Goal: Use online tool/utility: Utilize a website feature to perform a specific function

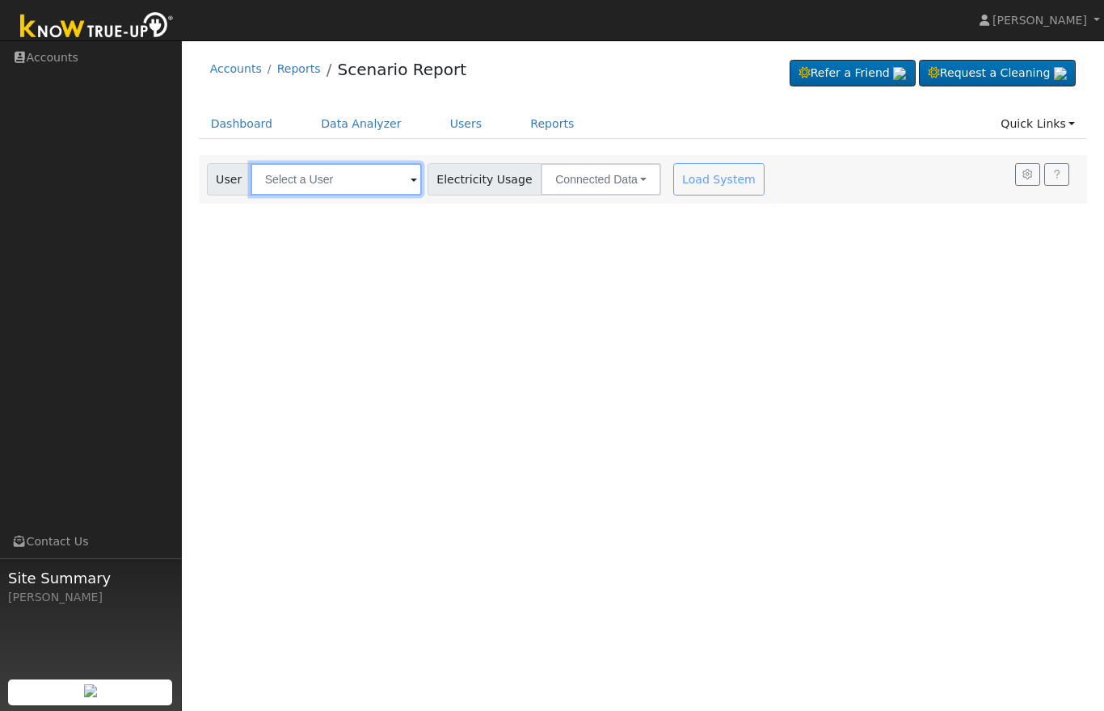
click at [345, 178] on input "text" at bounding box center [335, 179] width 171 height 32
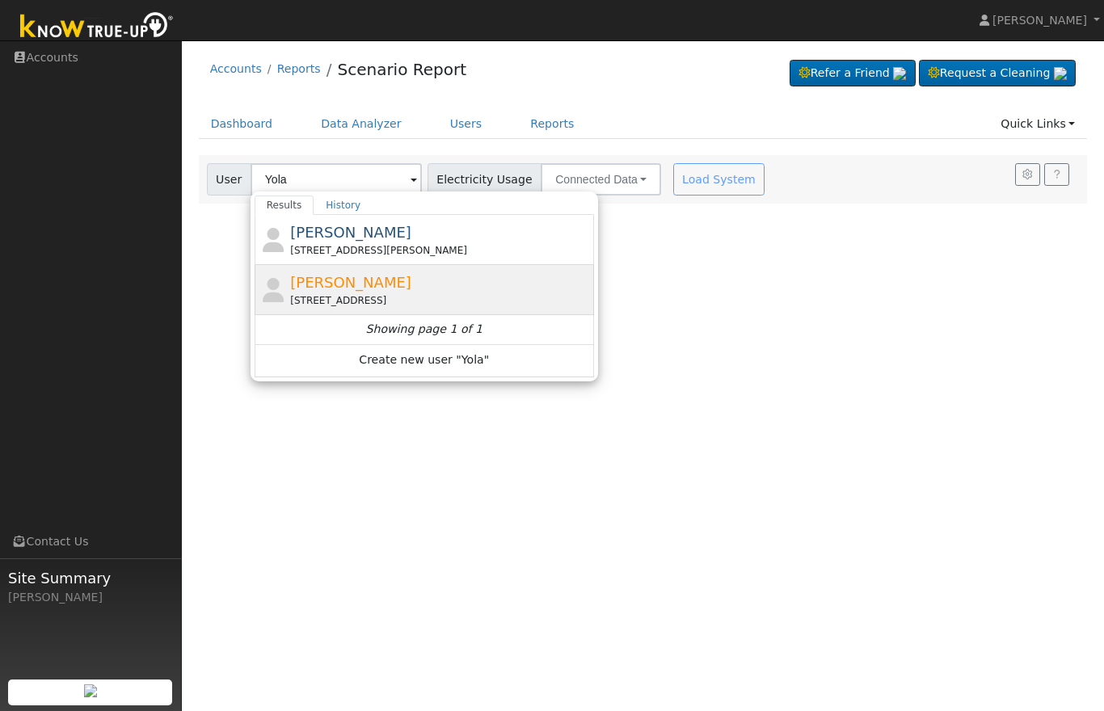
click at [423, 288] on div "[PERSON_NAME] [STREET_ADDRESS]" at bounding box center [440, 289] width 300 height 36
type input "[PERSON_NAME]"
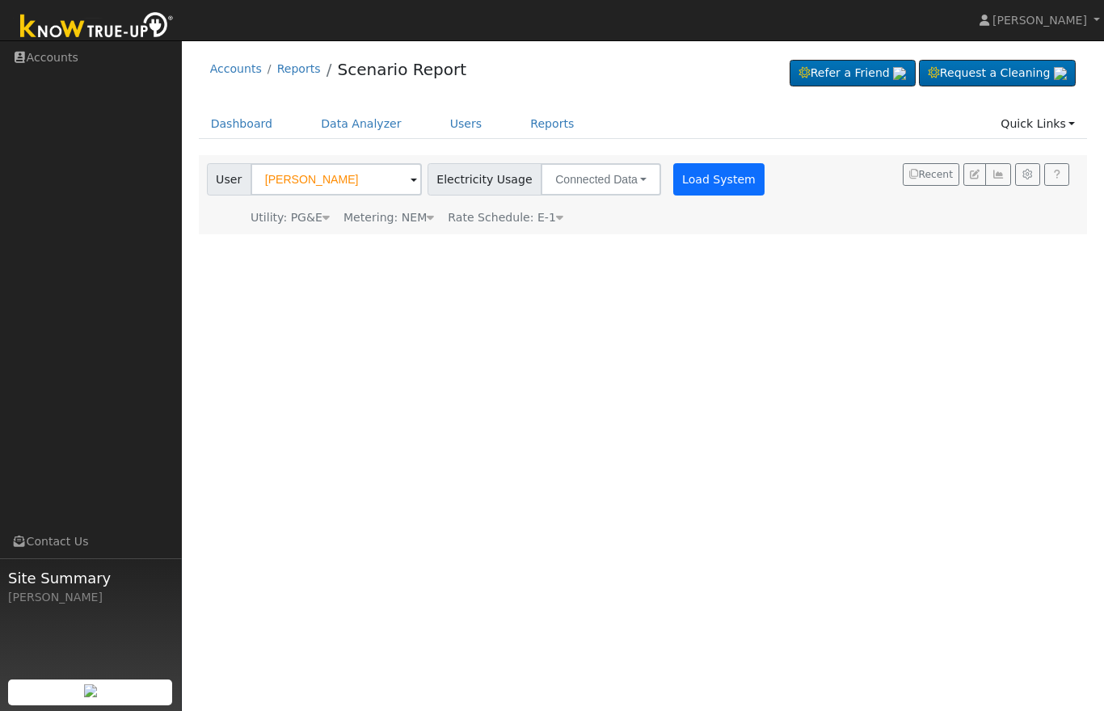
click at [673, 181] on button "Load System" at bounding box center [719, 179] width 92 height 32
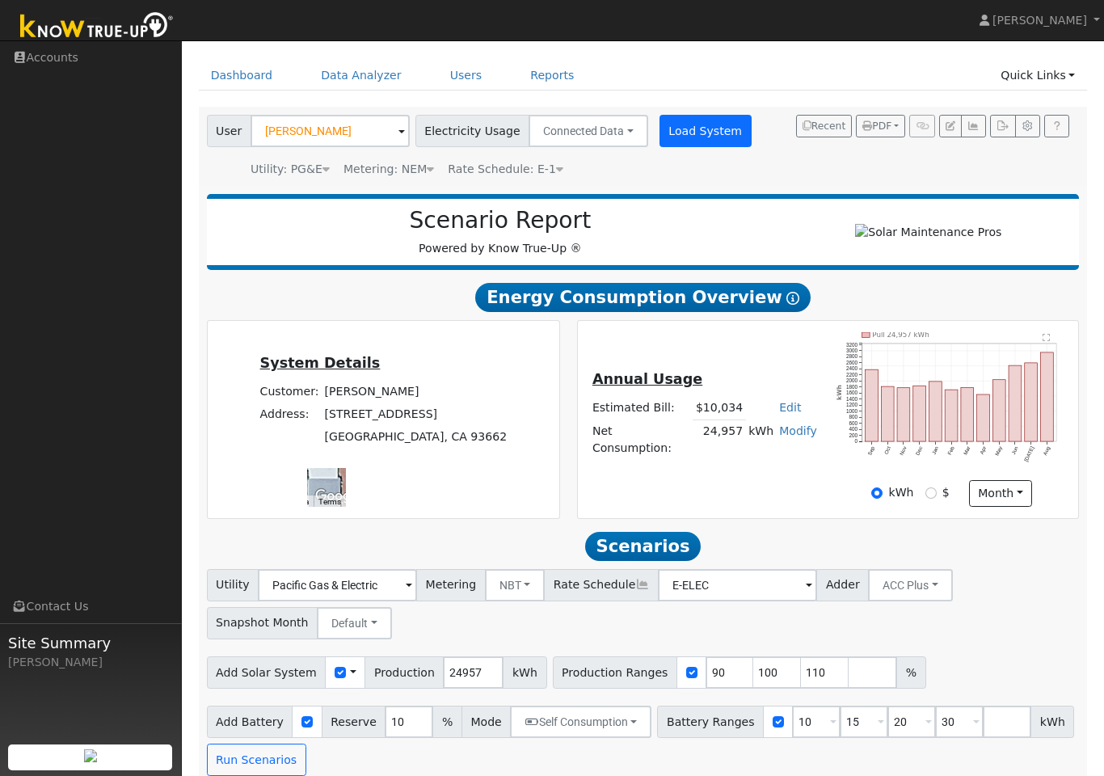
scroll to position [11, 0]
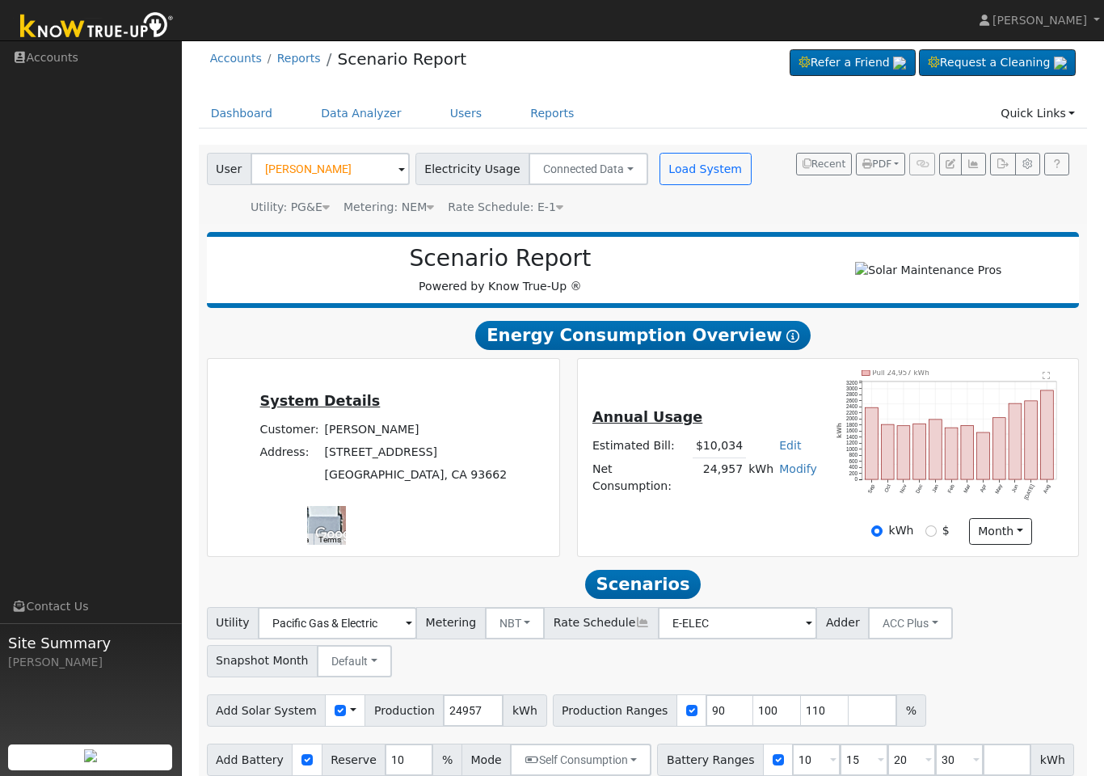
click at [722, 426] on h5 "Annual Usage" at bounding box center [704, 417] width 225 height 17
click at [717, 458] on td "$10,034" at bounding box center [718, 446] width 53 height 23
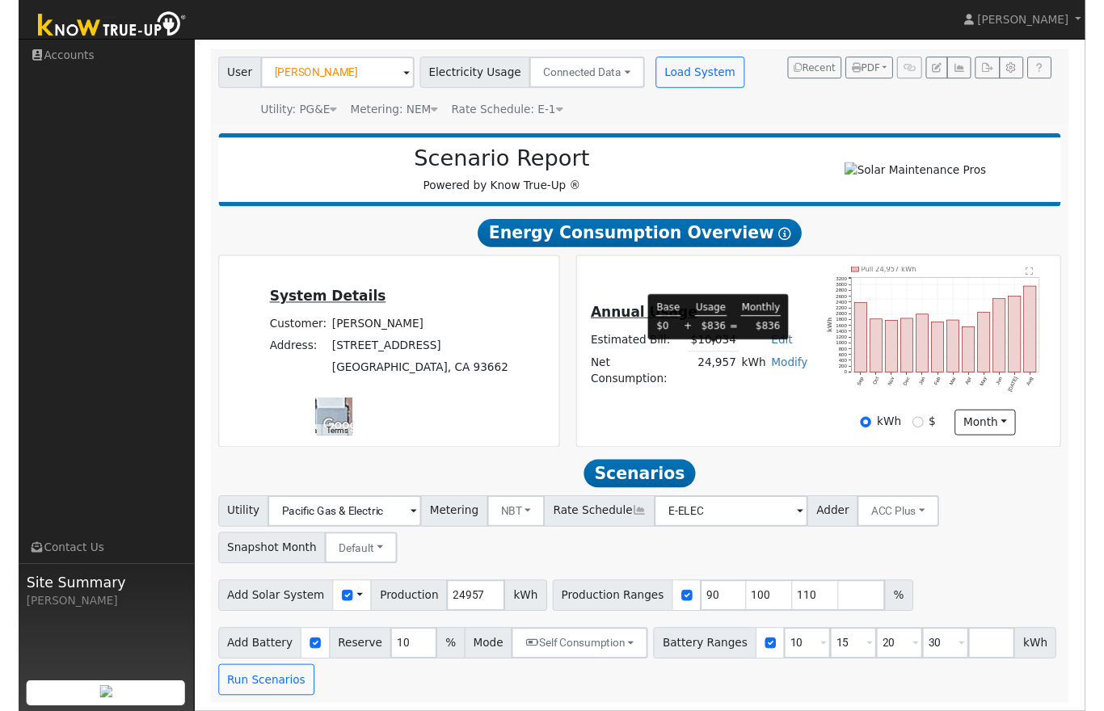
scroll to position [137, 0]
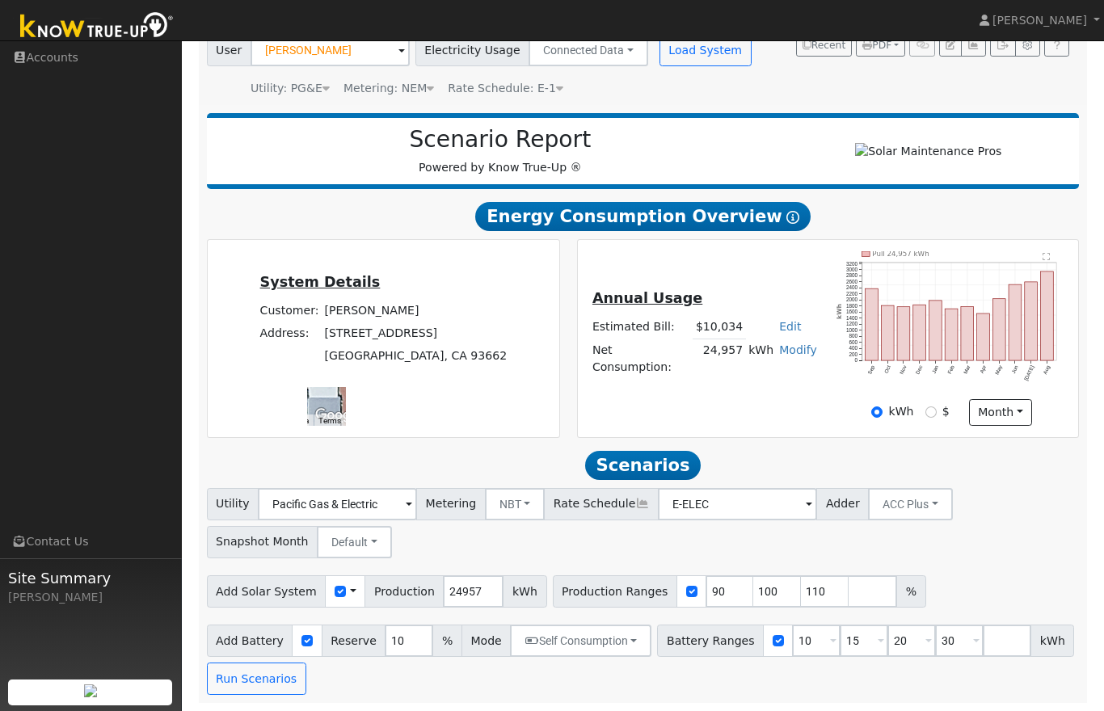
click at [871, 277] on icon "Pull 24,957 kWh Sep Oct Nov Dec Jan Feb Mar Apr May Jun [DATE] Aug 0 200 400 60…" at bounding box center [951, 323] width 230 height 145
click at [855, 589] on input "number" at bounding box center [872, 591] width 48 height 32
type input "130"
click at [898, 593] on input "number" at bounding box center [920, 591] width 48 height 32
type input "140"
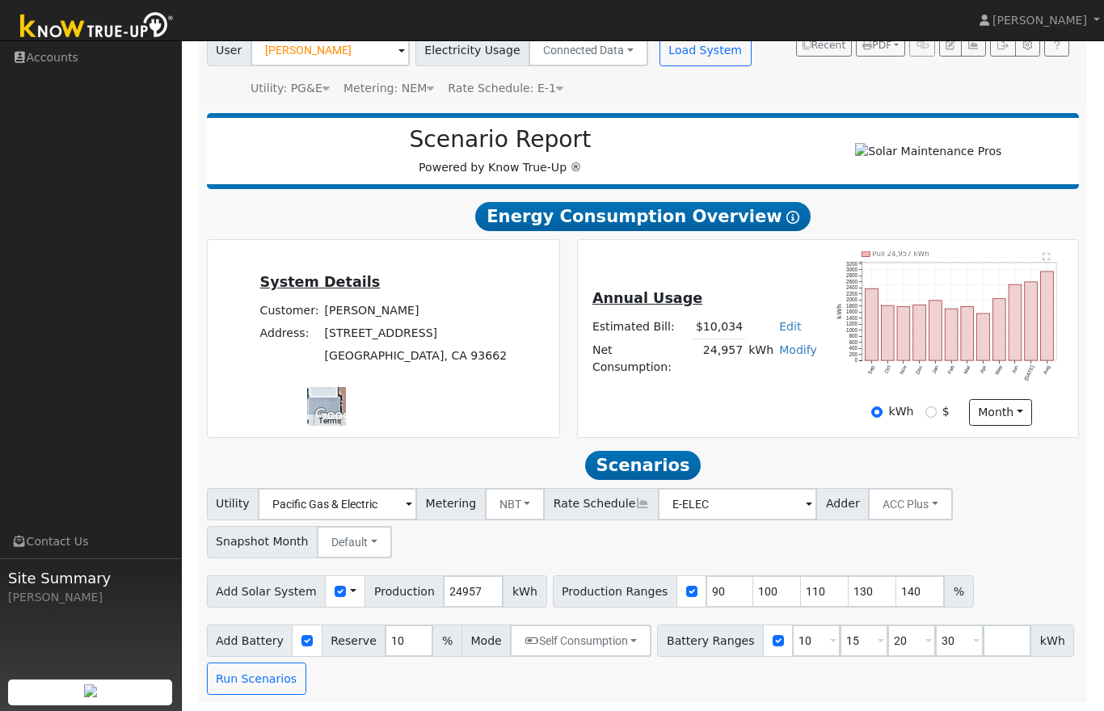
click at [991, 609] on div "Utility Pacific Gas & Electric Metering NBT NEM NBT Rate Schedule E-ELEC Adder …" at bounding box center [643, 591] width 890 height 207
click at [986, 630] on input "number" at bounding box center [1006, 641] width 48 height 32
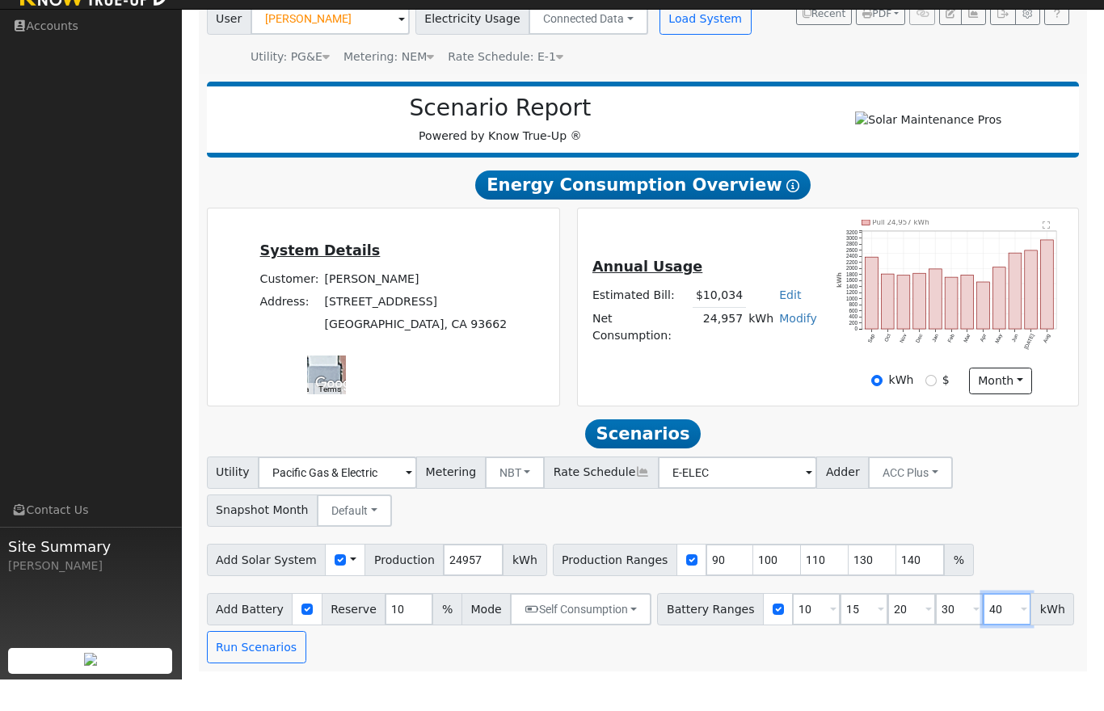
type input "40"
click at [1009, 523] on div "Utility Pacific Gas & Electric Metering NBT NEM NBT Rate Schedule E-ELEC Adder …" at bounding box center [643, 520] width 878 height 76
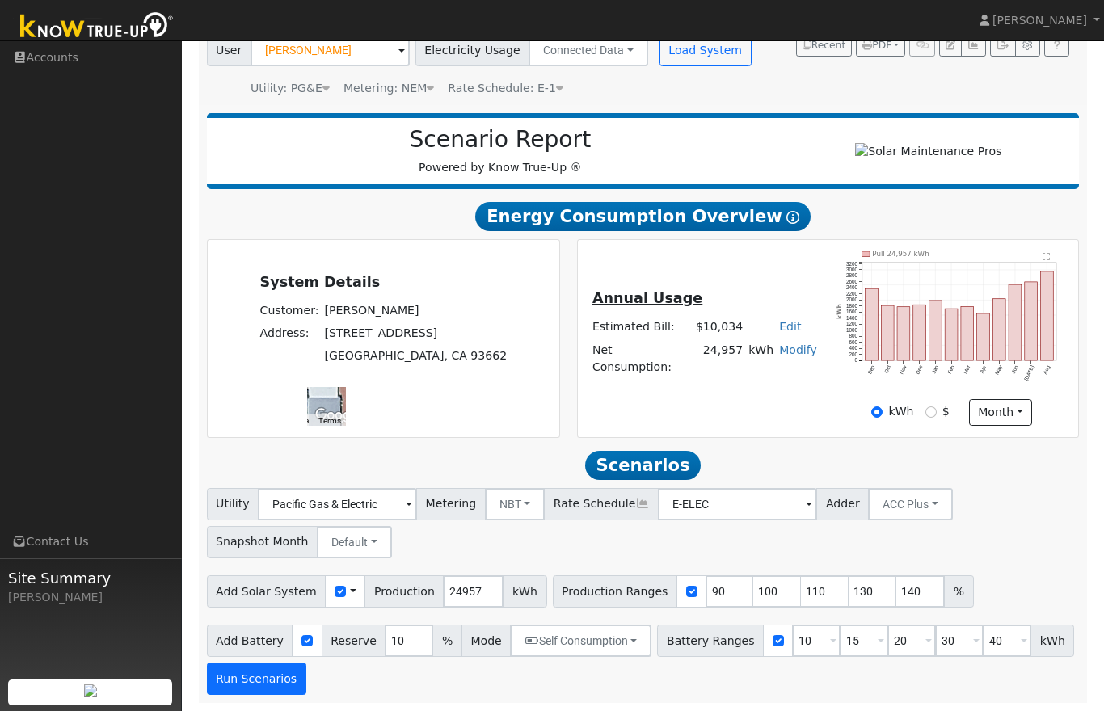
click at [267, 681] on button "Run Scenarios" at bounding box center [256, 679] width 99 height 32
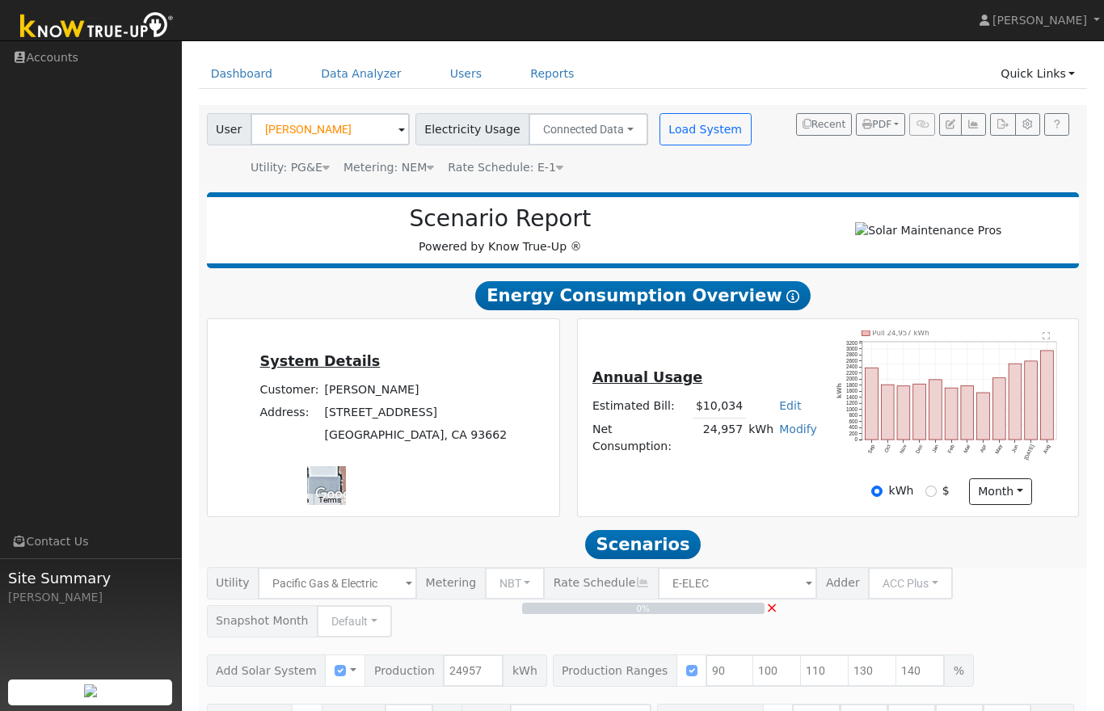
scroll to position [0, 0]
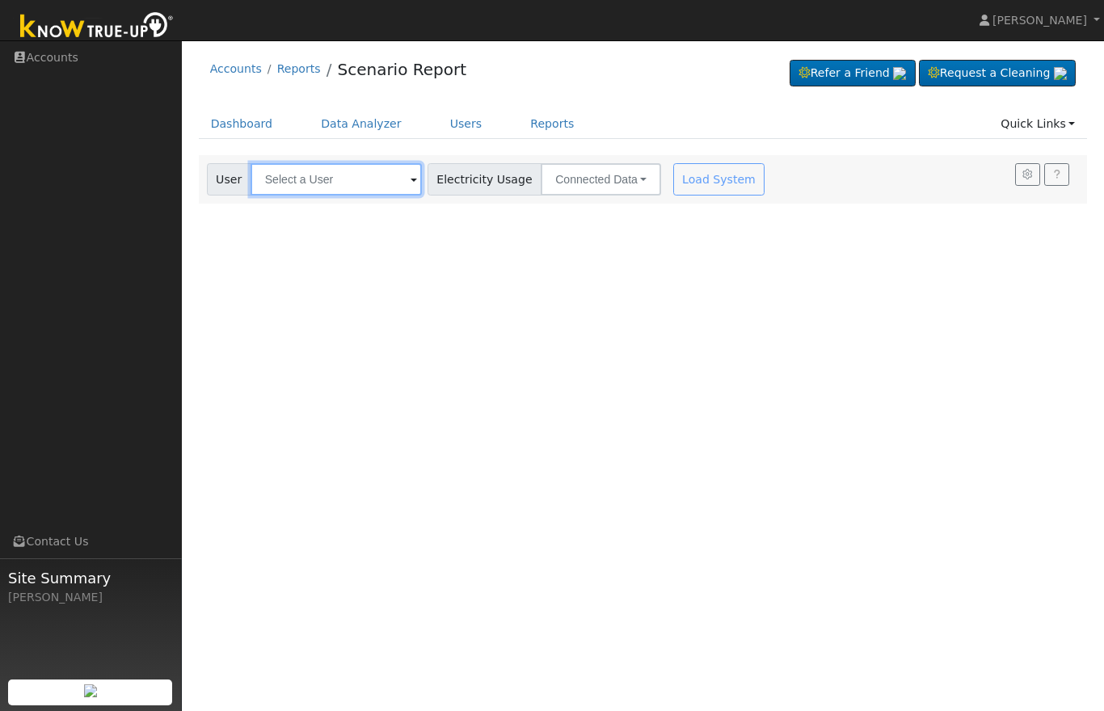
click at [347, 187] on input "text" at bounding box center [335, 179] width 171 height 32
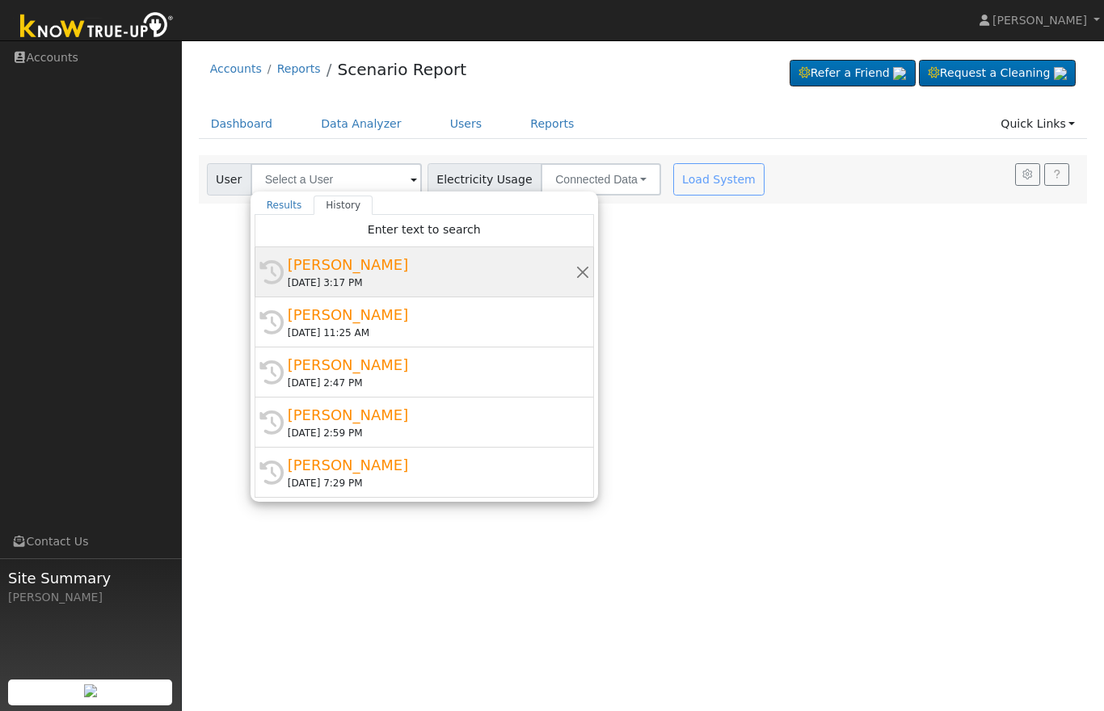
click at [482, 269] on div "[PERSON_NAME]" at bounding box center [432, 265] width 288 height 22
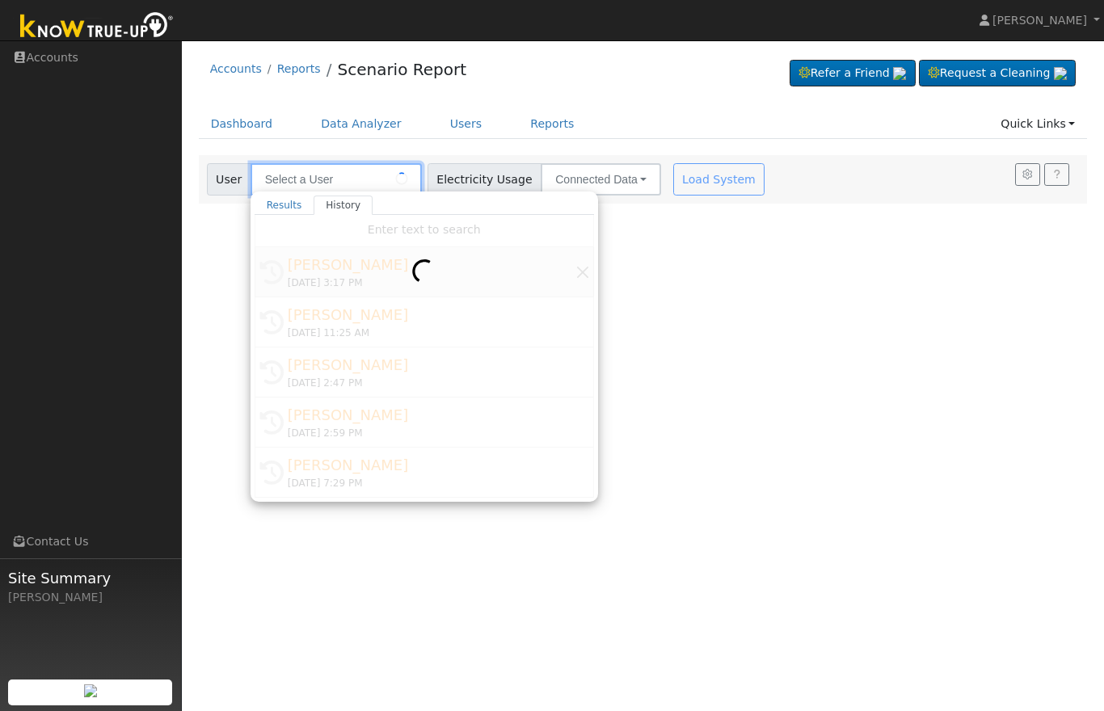
type input "[PERSON_NAME]"
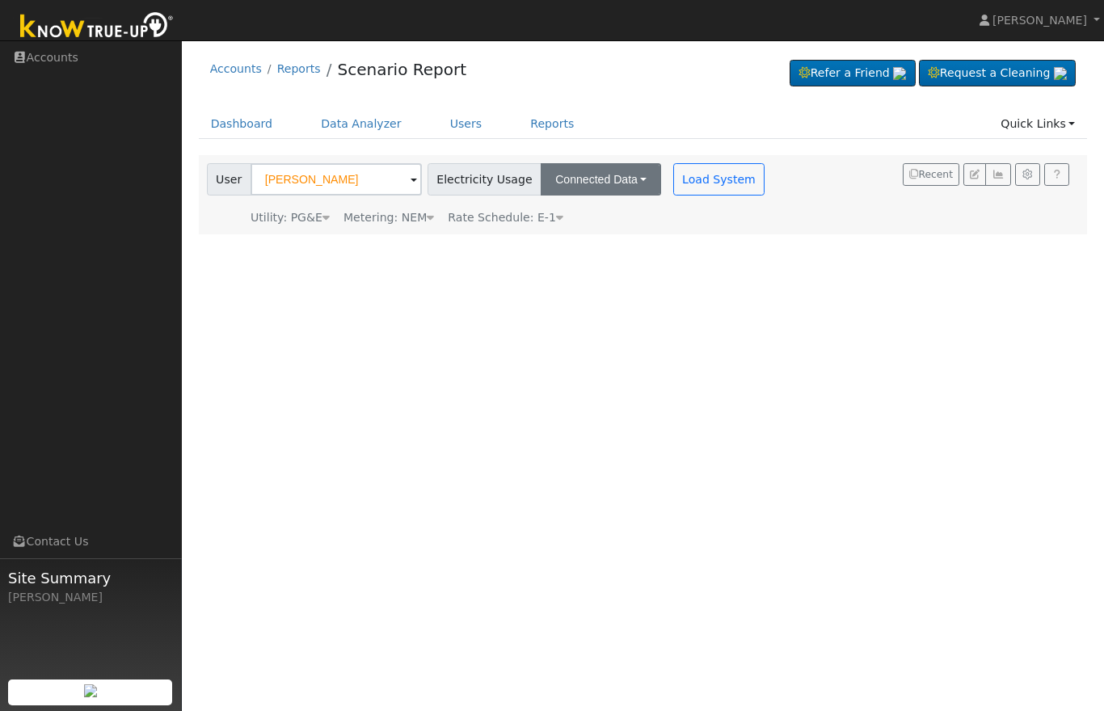
click at [560, 188] on button "Connected Data" at bounding box center [601, 179] width 120 height 32
click at [580, 223] on link "Connected Data" at bounding box center [602, 215] width 115 height 23
click at [673, 188] on button "Load System" at bounding box center [719, 179] width 92 height 32
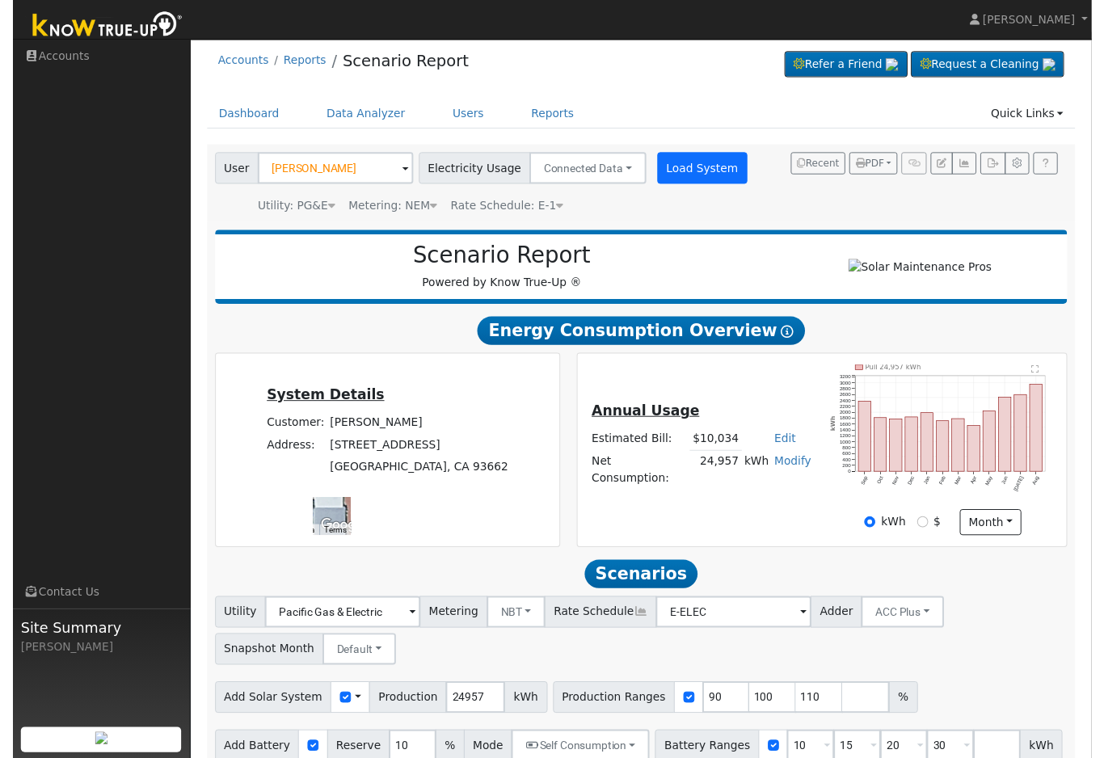
scroll to position [73, 0]
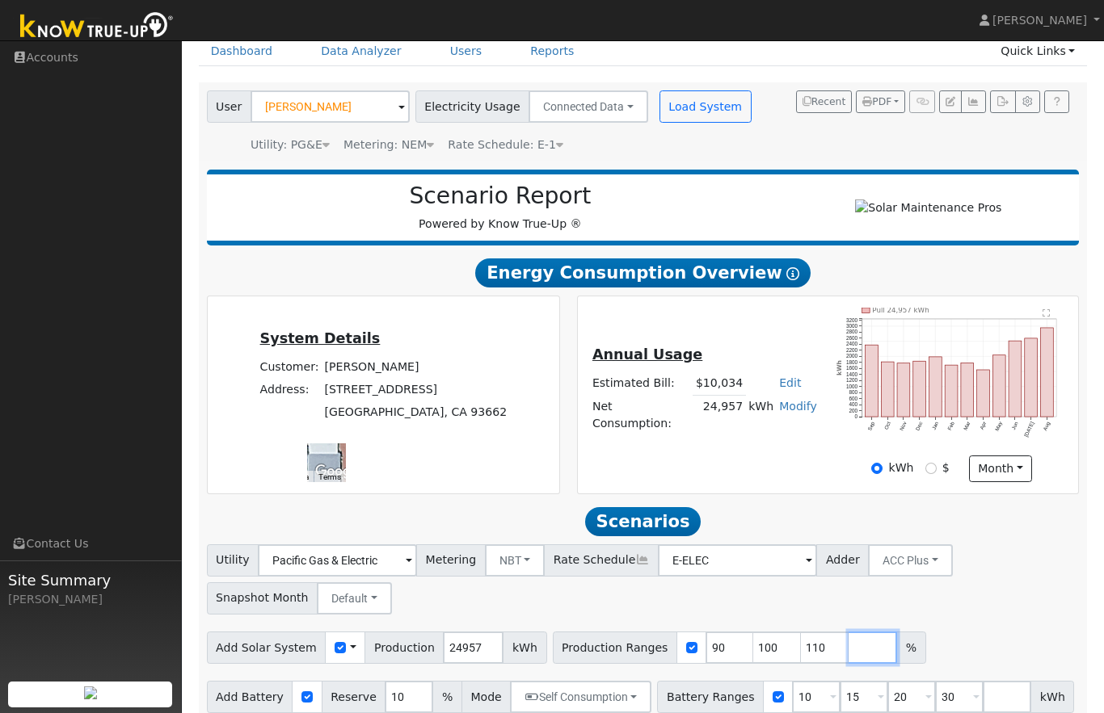
click at [848, 658] on input "number" at bounding box center [872, 648] width 48 height 32
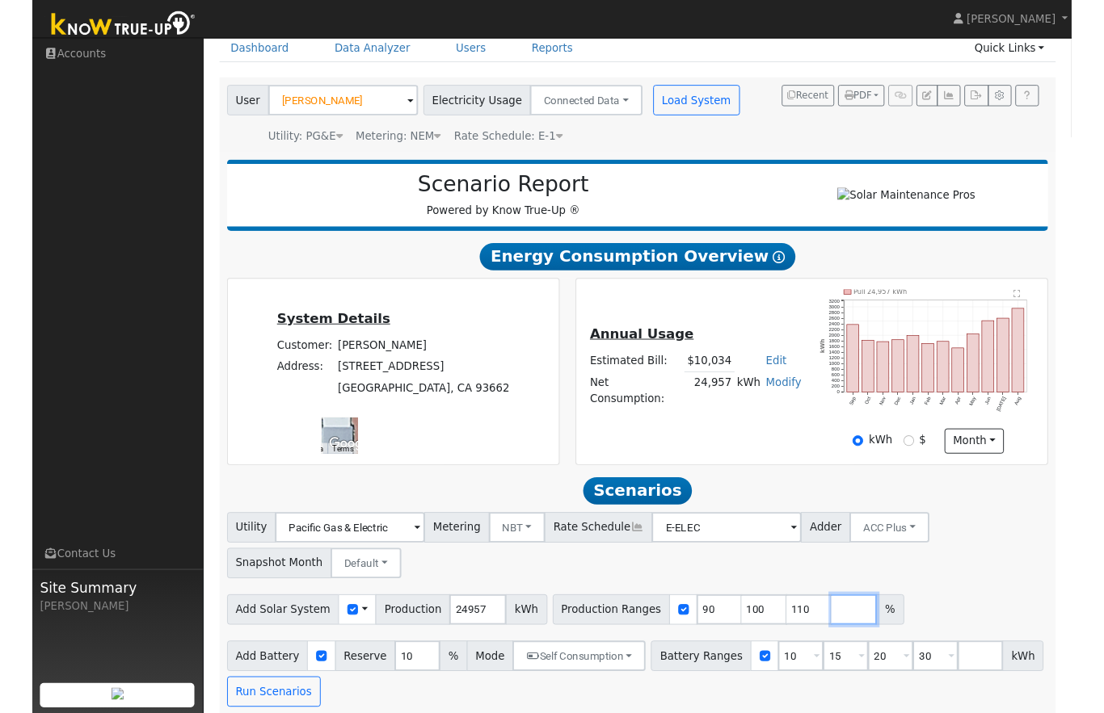
scroll to position [28, 0]
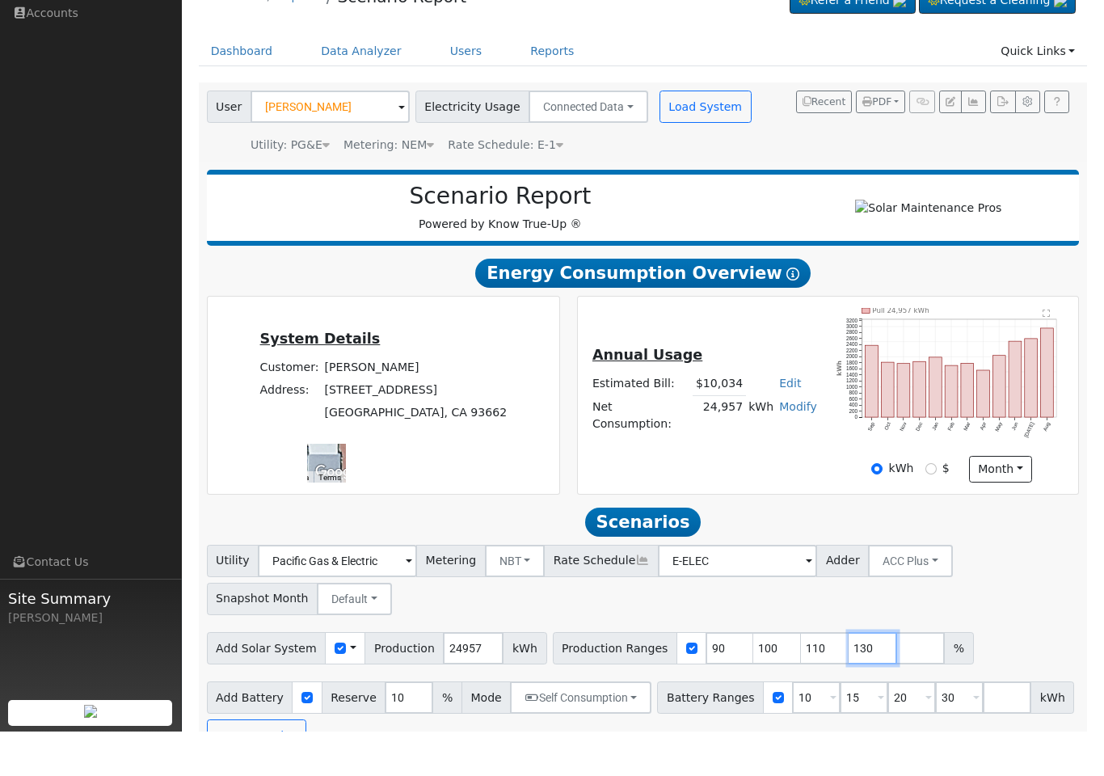
type input "130"
click at [896, 676] on input "number" at bounding box center [920, 692] width 48 height 32
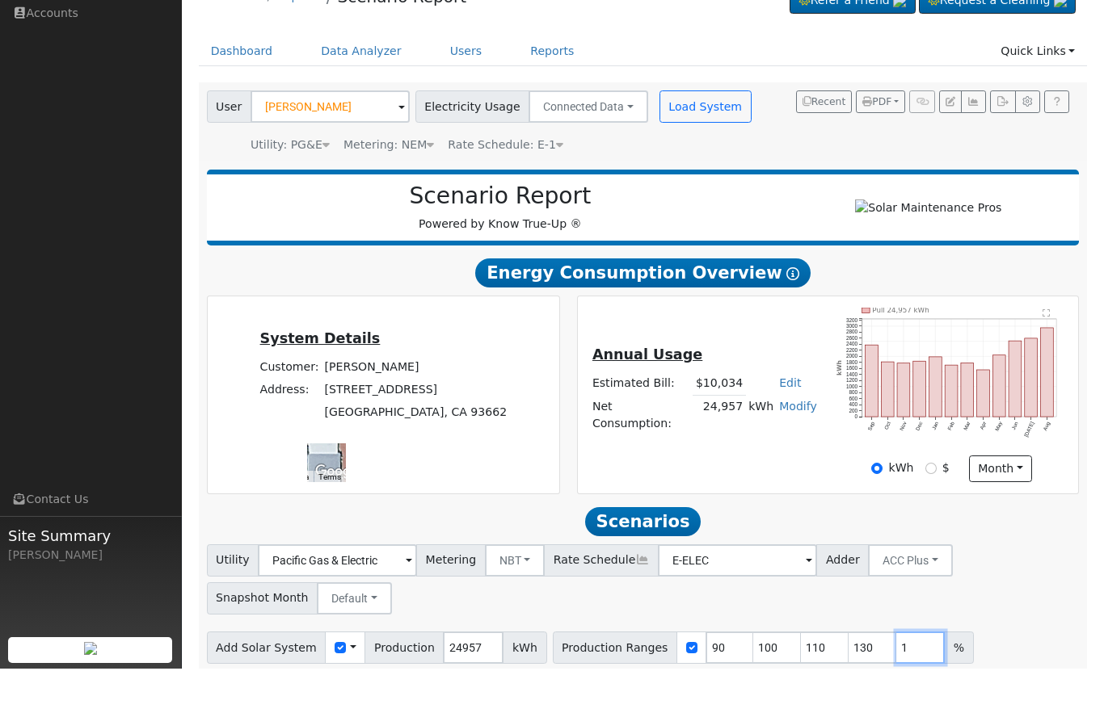
scroll to position [60, 0]
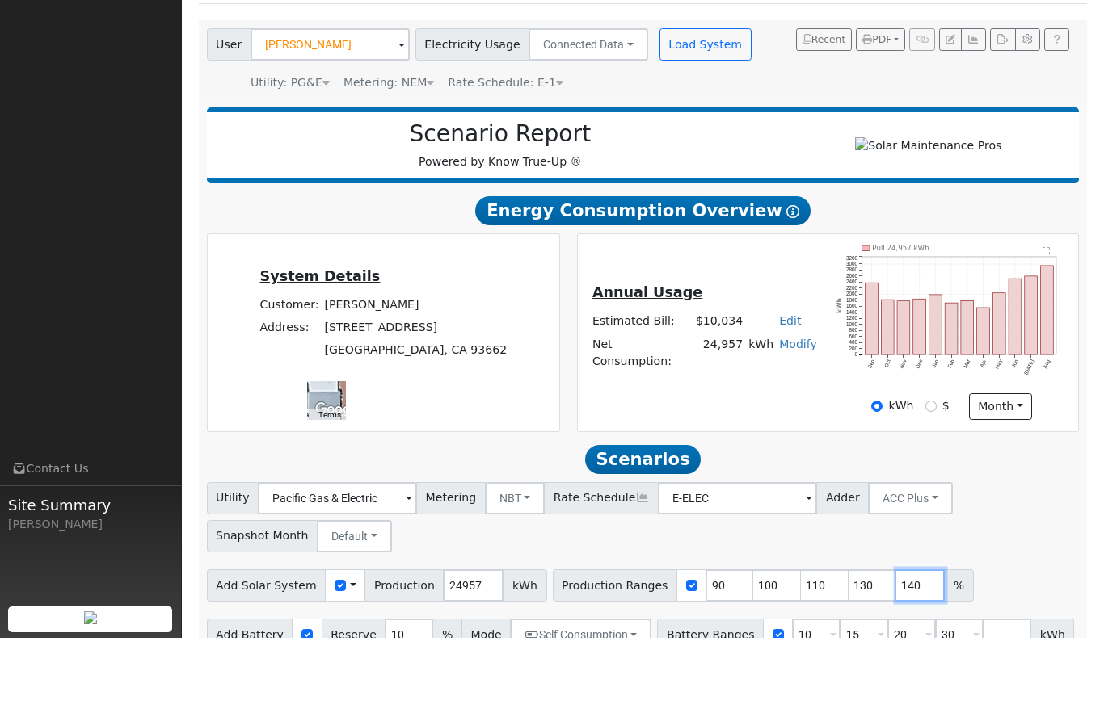
type input "140"
click at [985, 552] on div "Utility Pacific Gas & Electric Metering NBT NEM NBT Rate Schedule E-ELEC Adder …" at bounding box center [643, 590] width 878 height 76
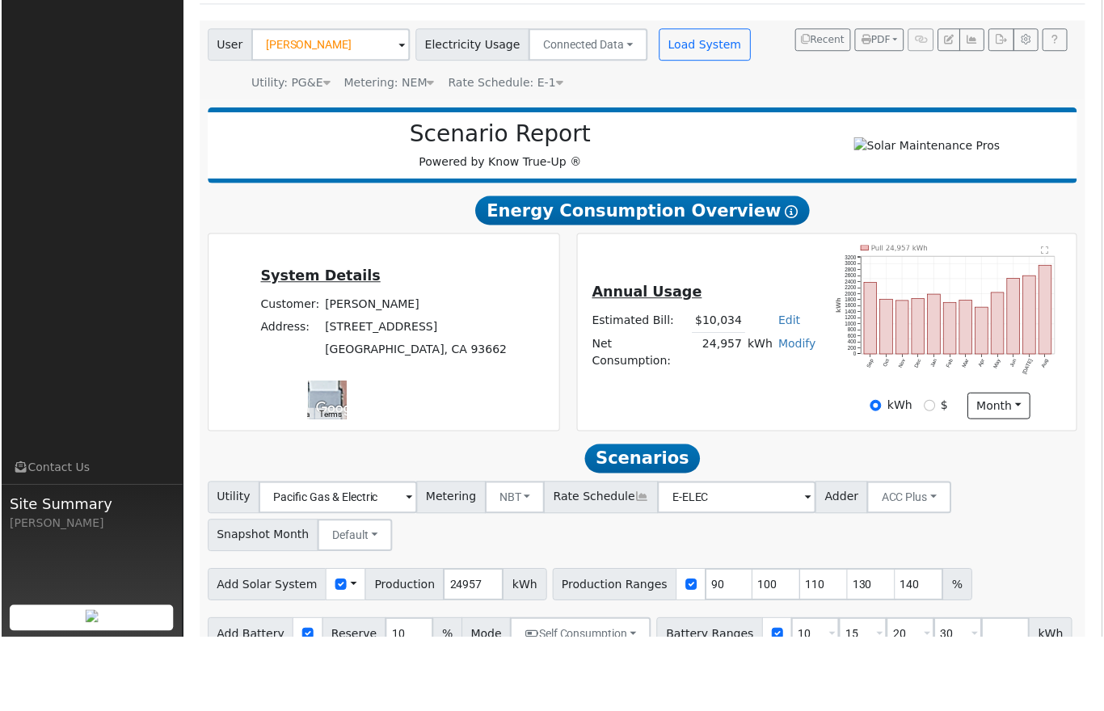
scroll to position [135, 0]
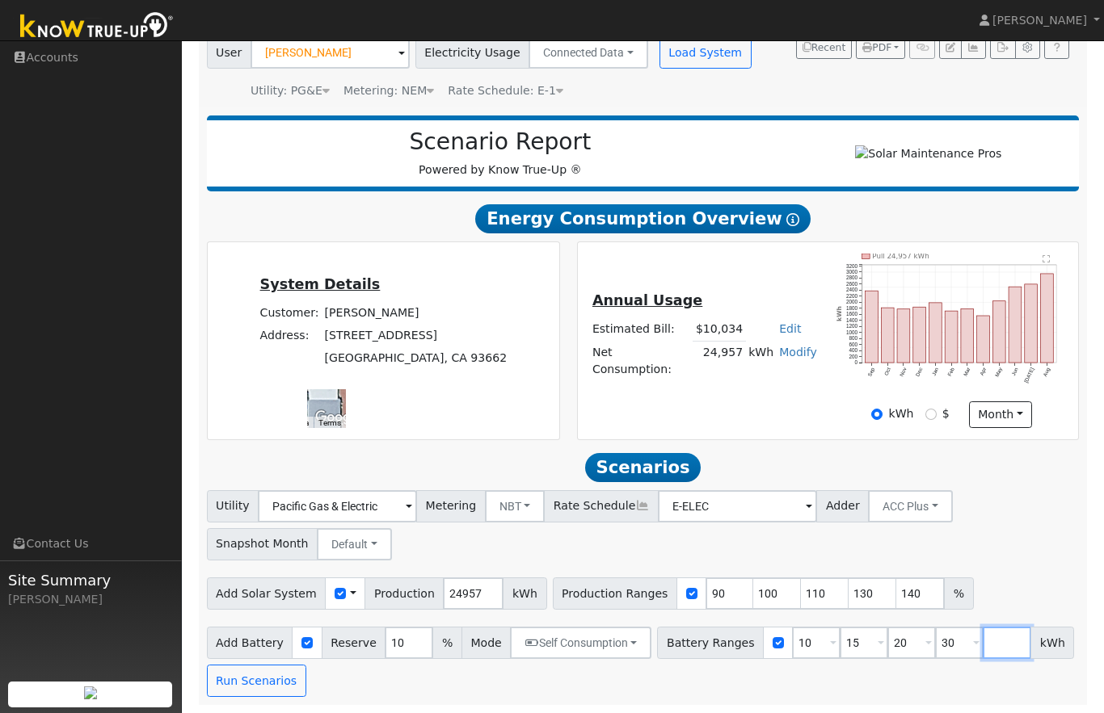
click at [982, 635] on input "number" at bounding box center [1006, 643] width 48 height 32
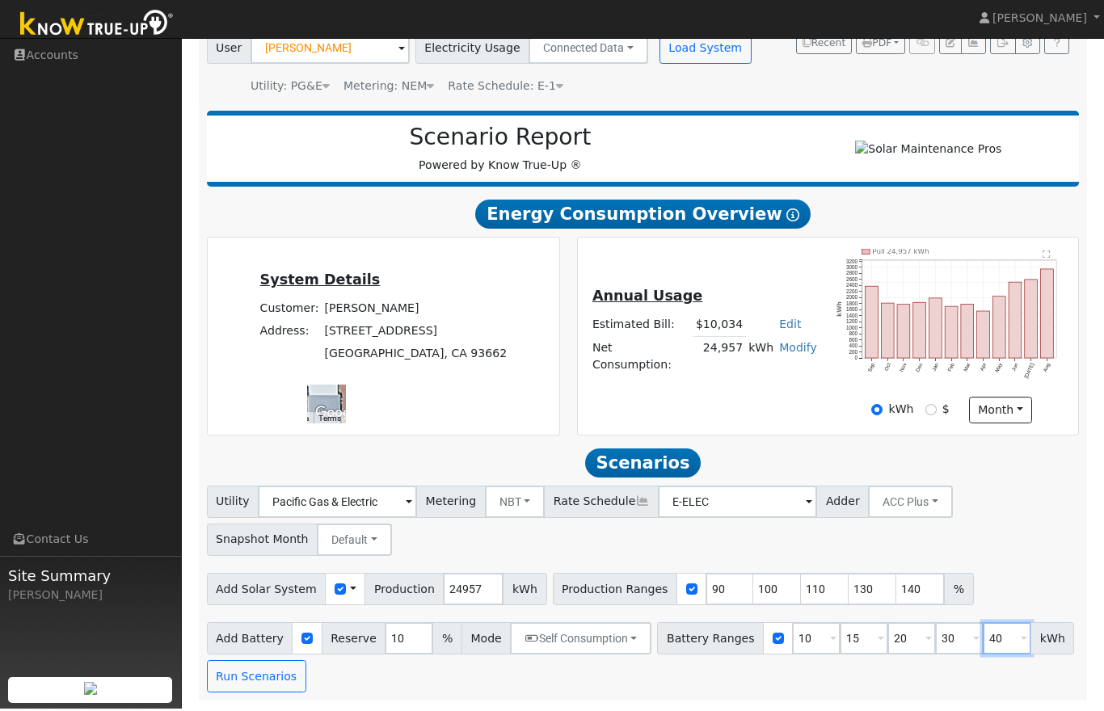
type input "40"
click at [335, 461] on h2 "Scenarios Scenario" at bounding box center [643, 465] width 873 height 30
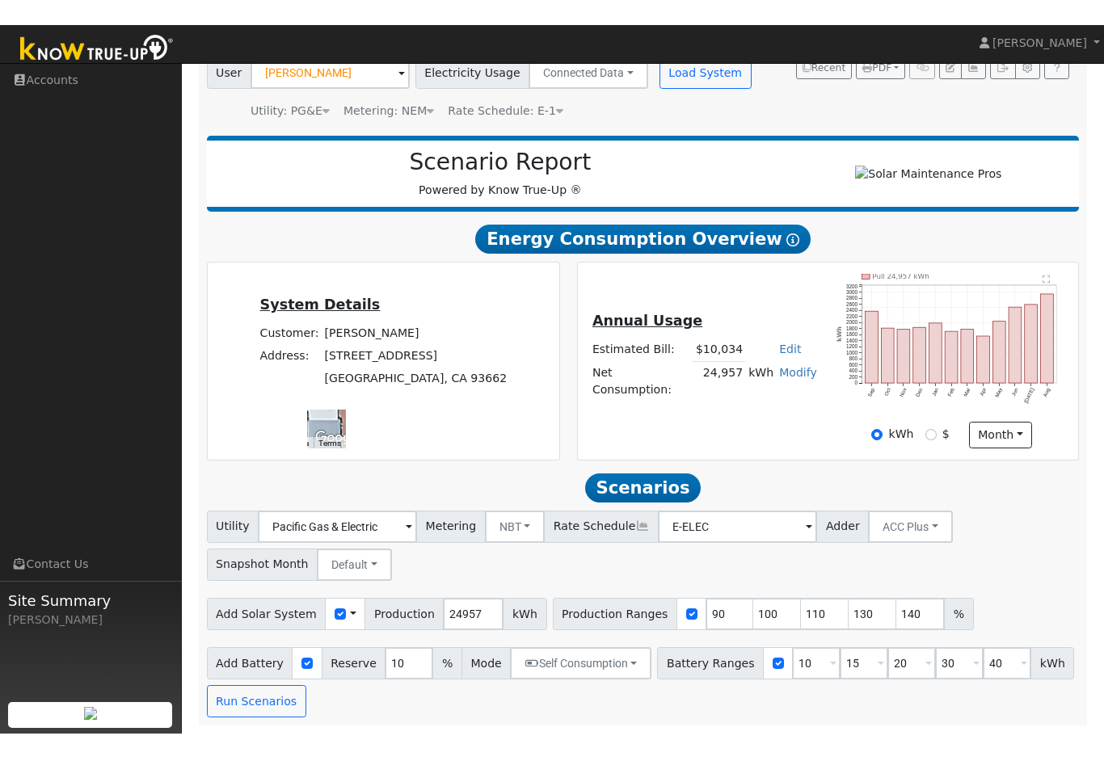
scroll to position [75, 0]
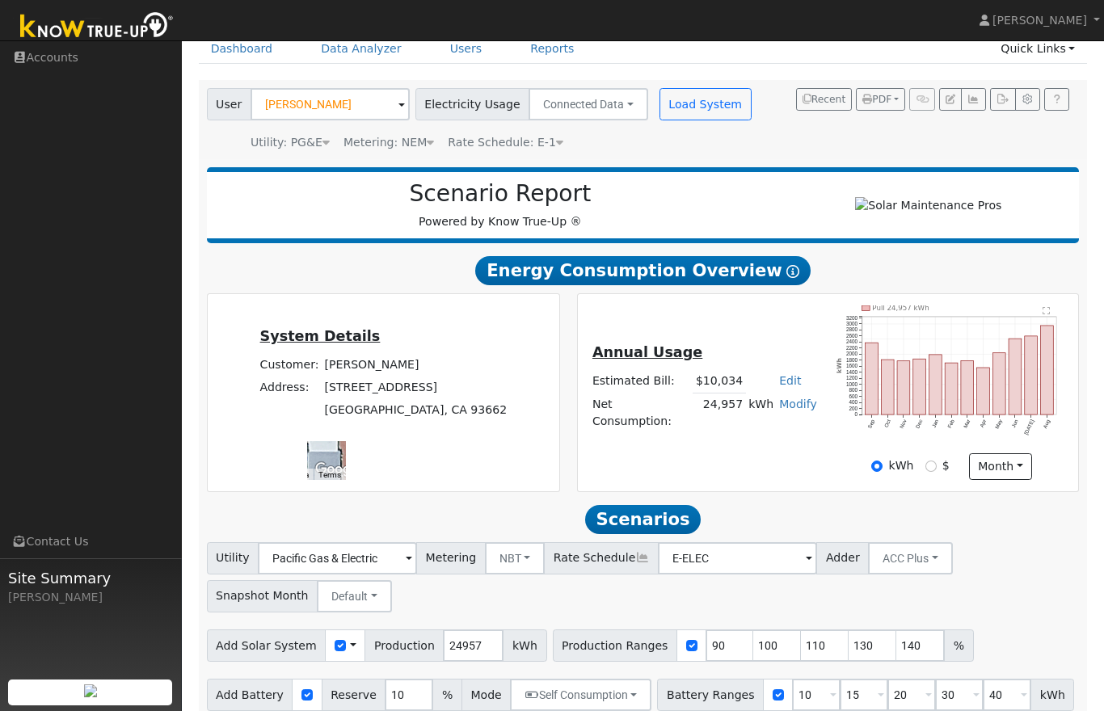
click at [271, 678] on div "Utility Pacific Gas & Electric Metering NBT NEM NBT Rate Schedule E-ELEC Adder …" at bounding box center [643, 645] width 890 height 207
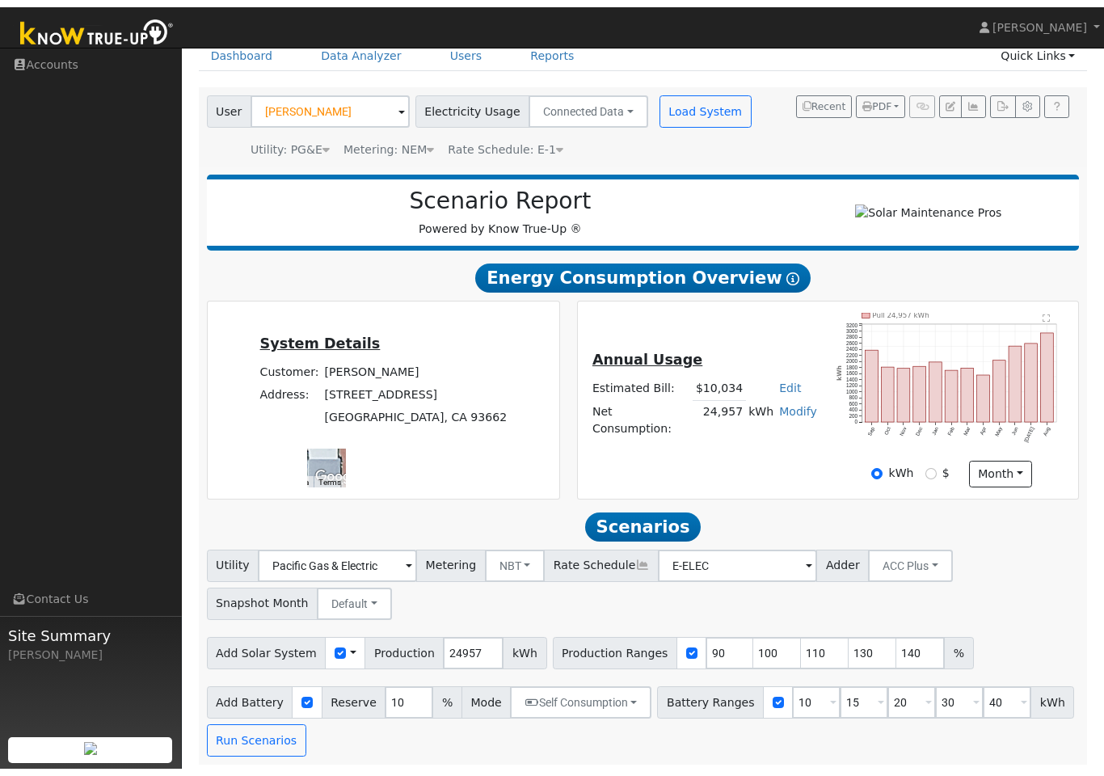
scroll to position [73, 0]
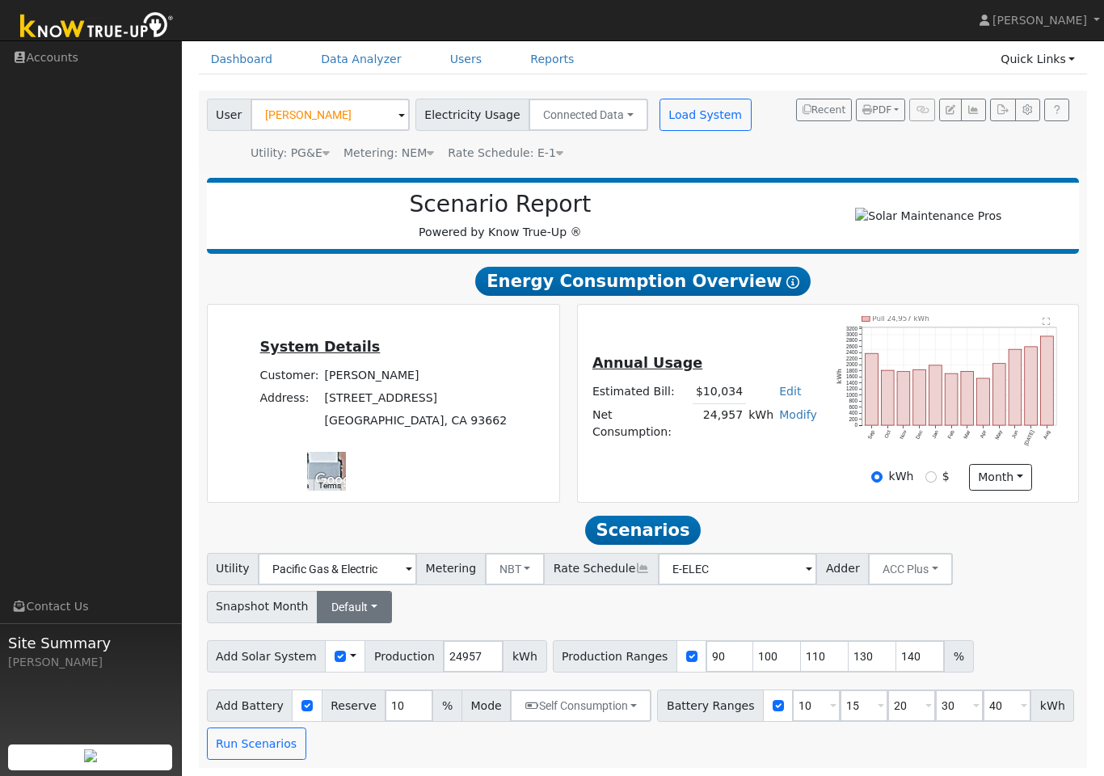
click at [348, 622] on button "Default" at bounding box center [354, 607] width 75 height 32
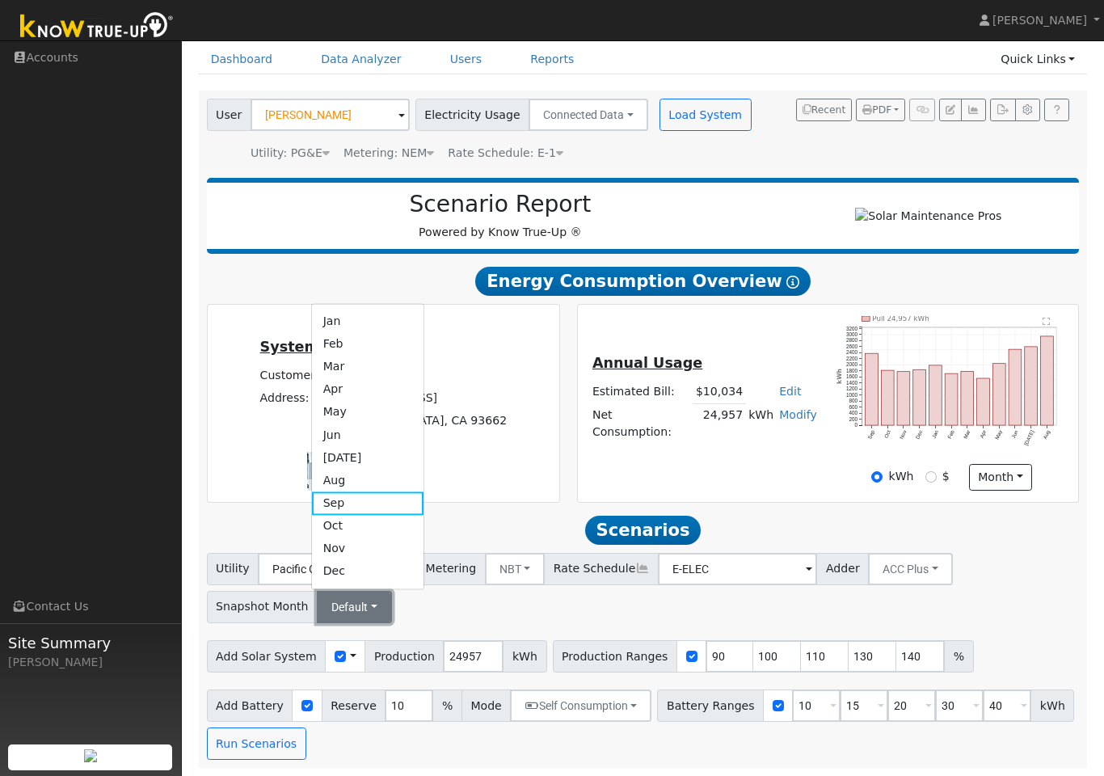
scroll to position [11, 0]
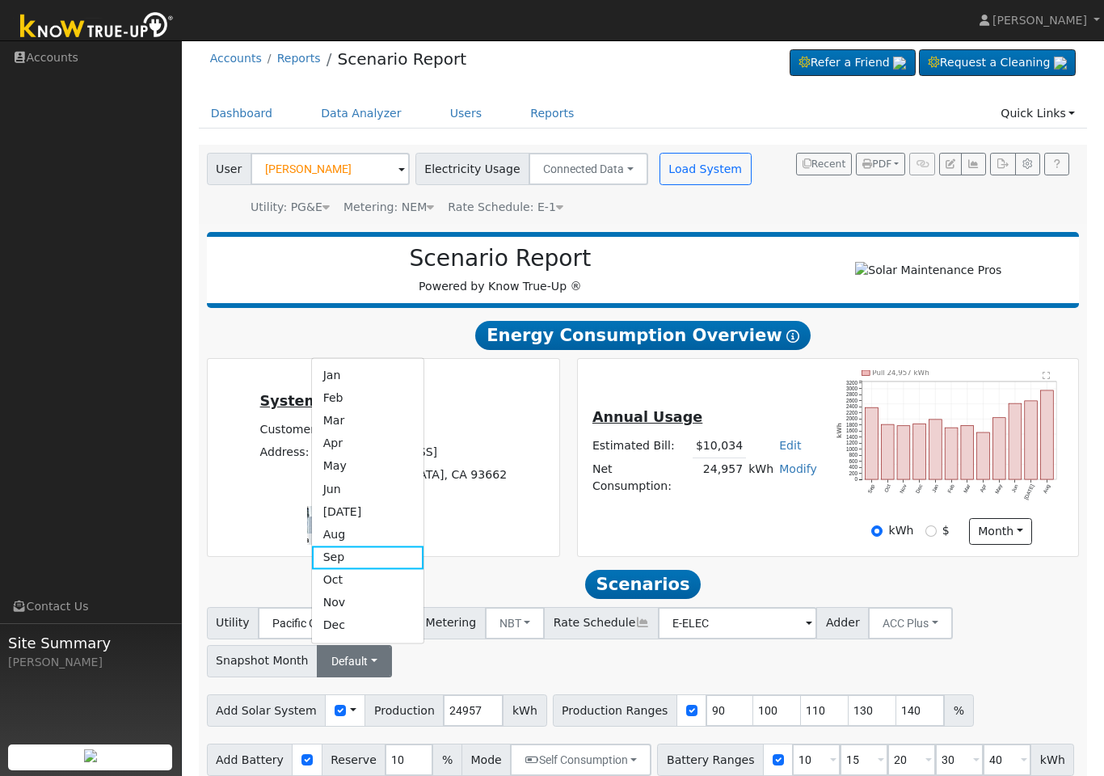
click at [502, 585] on h2 "Scenarios Scenario" at bounding box center [643, 584] width 873 height 30
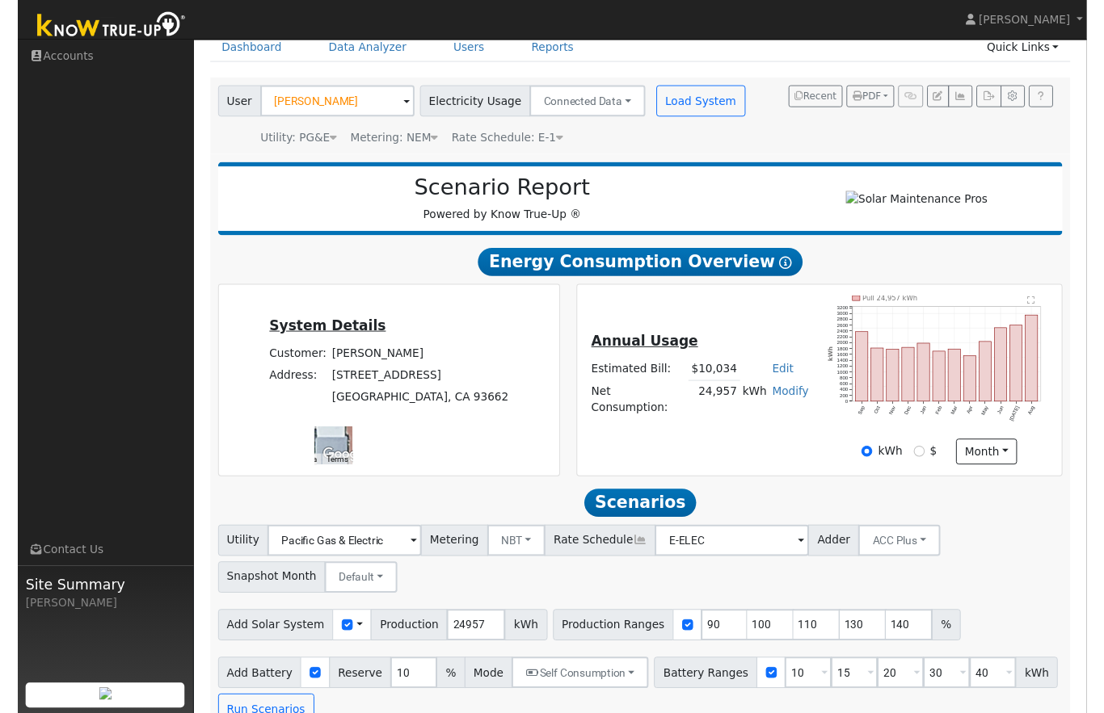
scroll to position [73, 0]
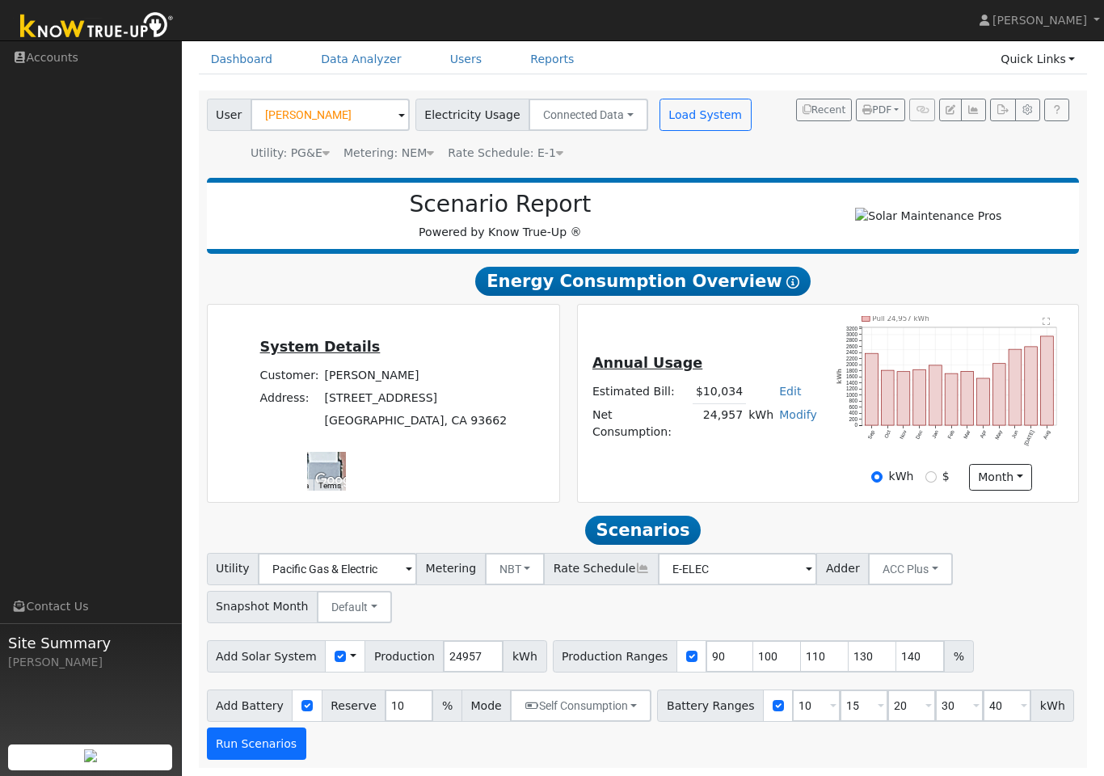
click at [265, 710] on button "Run Scenarios" at bounding box center [256, 743] width 99 height 32
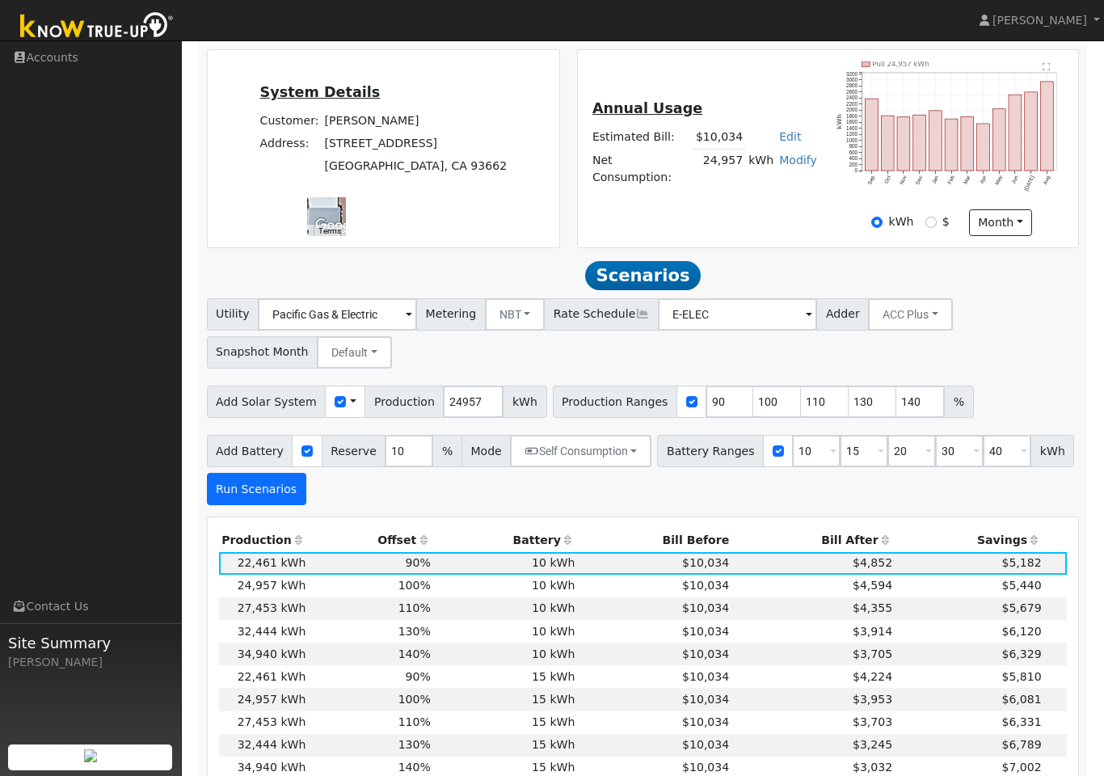
scroll to position [364, 0]
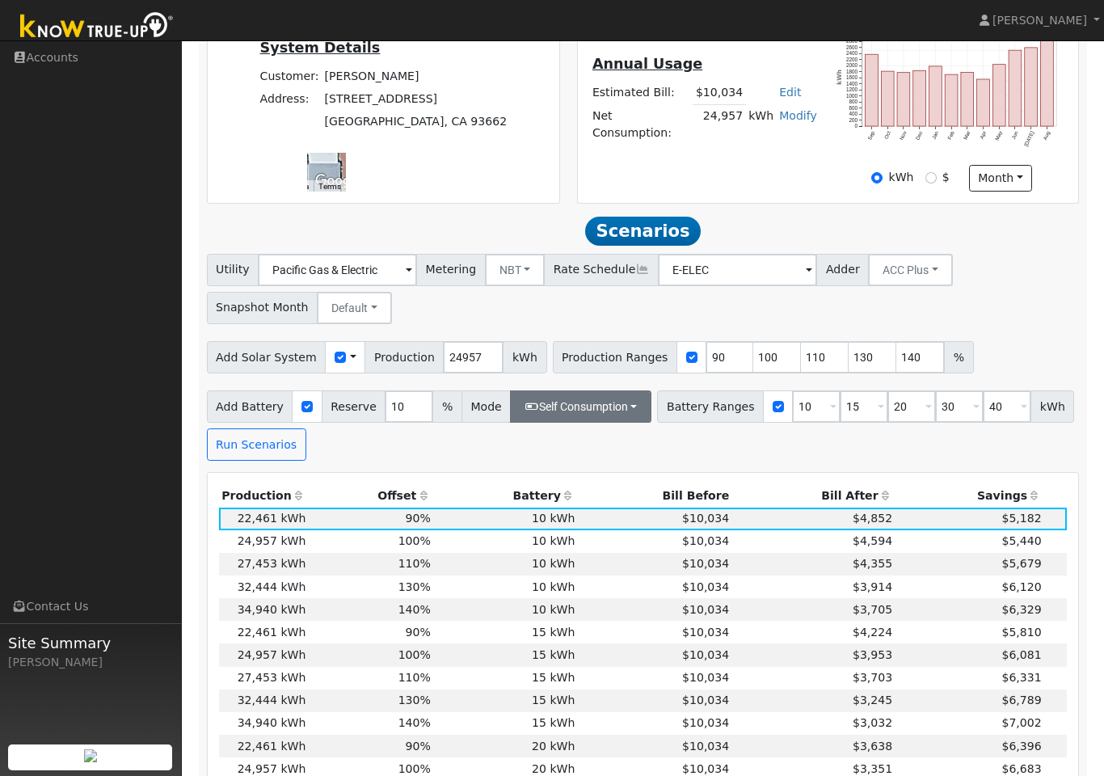
click at [545, 423] on button "Self Consumption" at bounding box center [580, 406] width 141 height 32
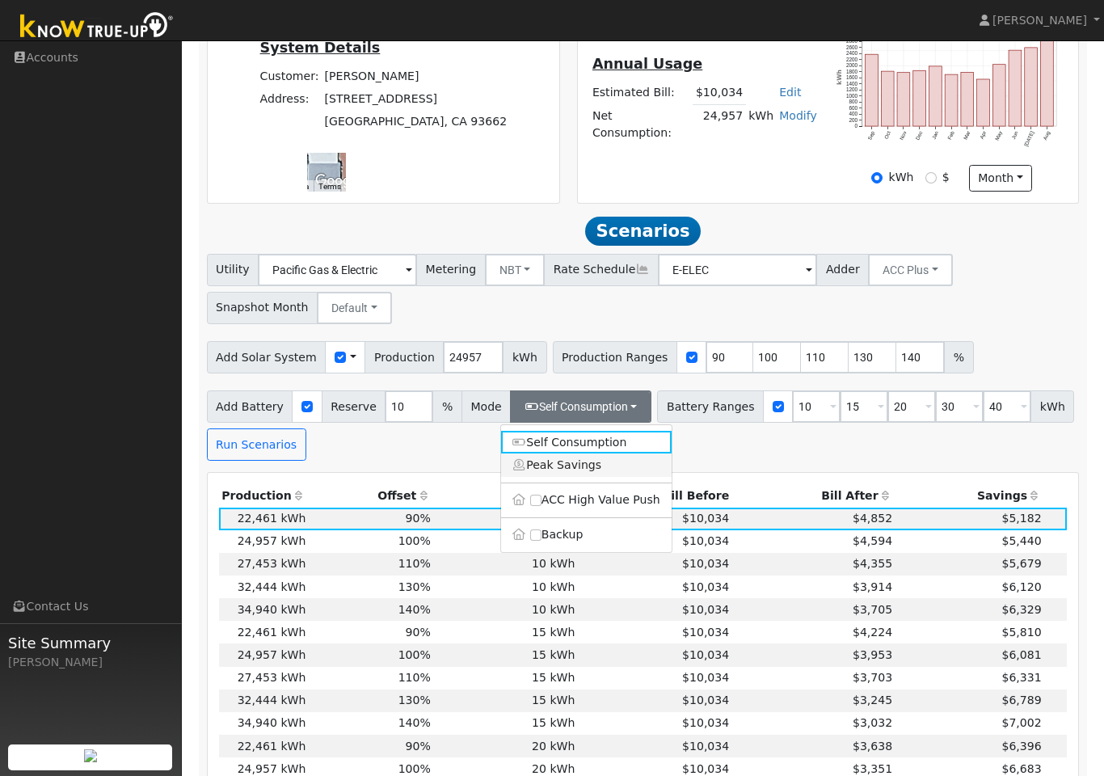
click at [583, 476] on link "Peak Savings" at bounding box center [586, 464] width 170 height 23
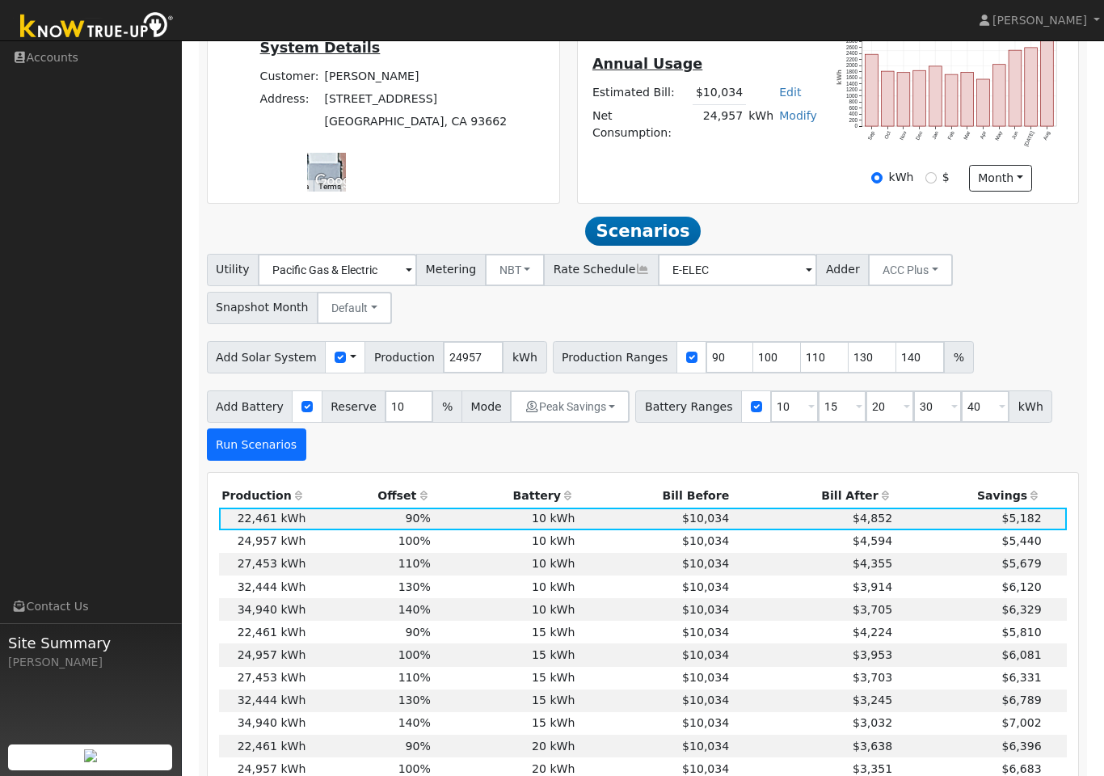
click at [280, 457] on button "Run Scenarios" at bounding box center [256, 444] width 99 height 32
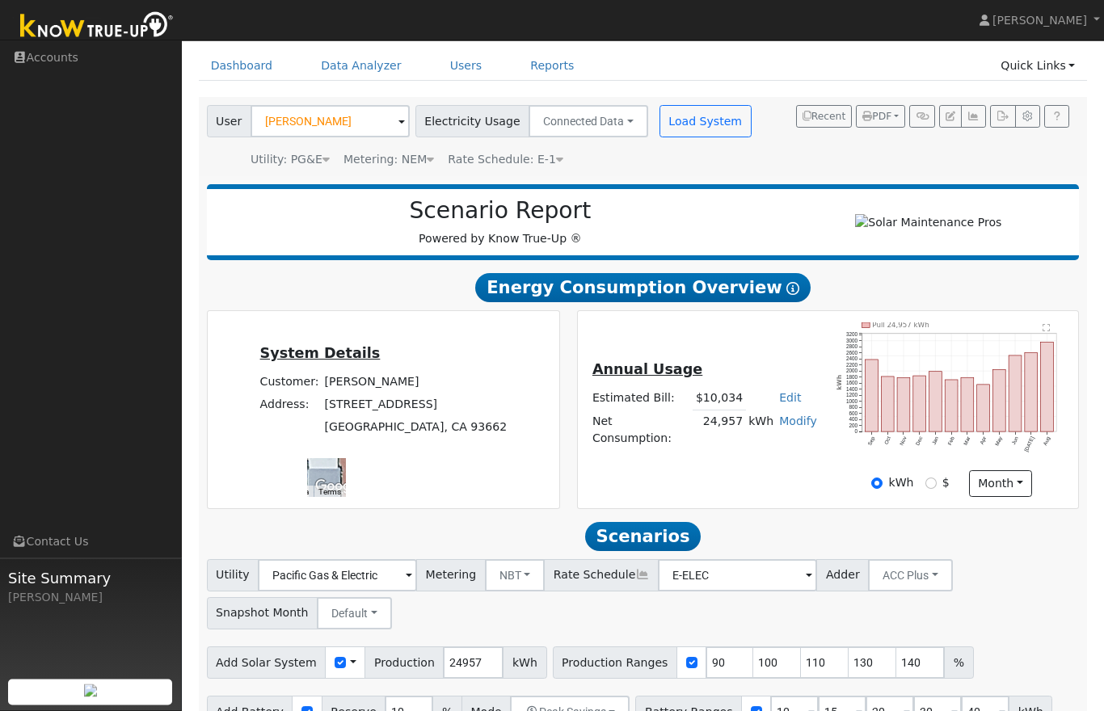
scroll to position [0, 0]
